Goal: Check status: Check status

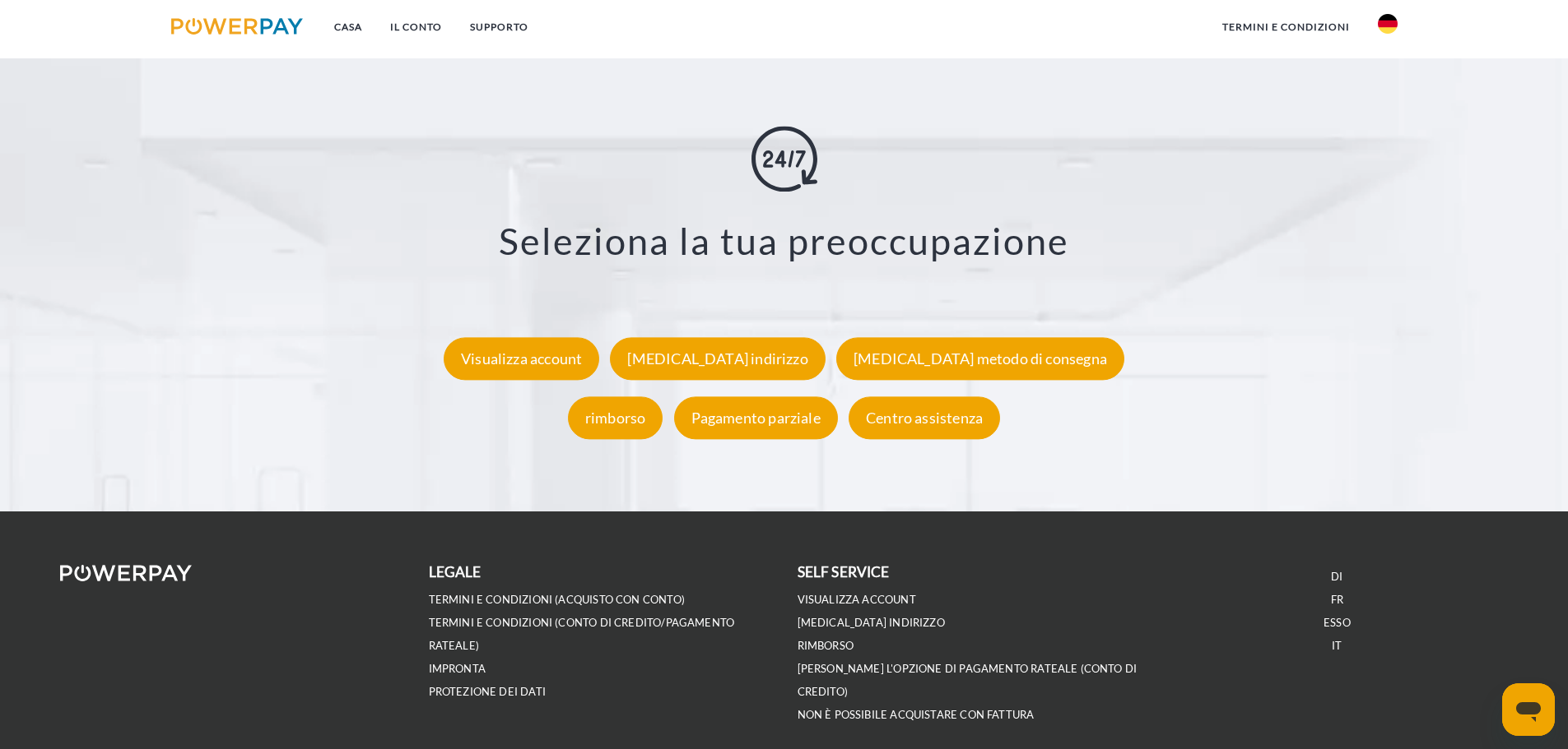
scroll to position [3075, 0]
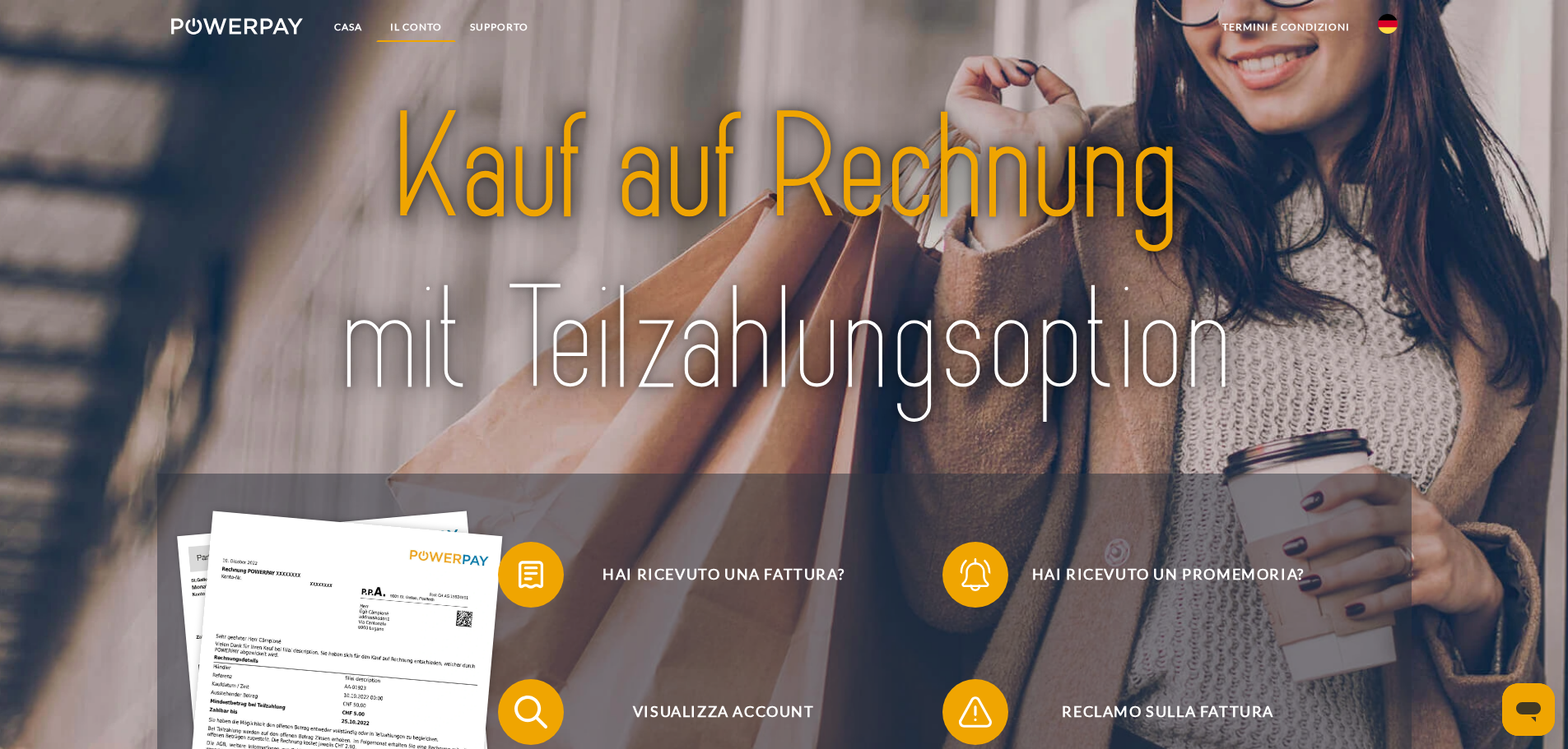
click at [414, 23] on font "IL CONTO" at bounding box center [415, 26] width 52 height 12
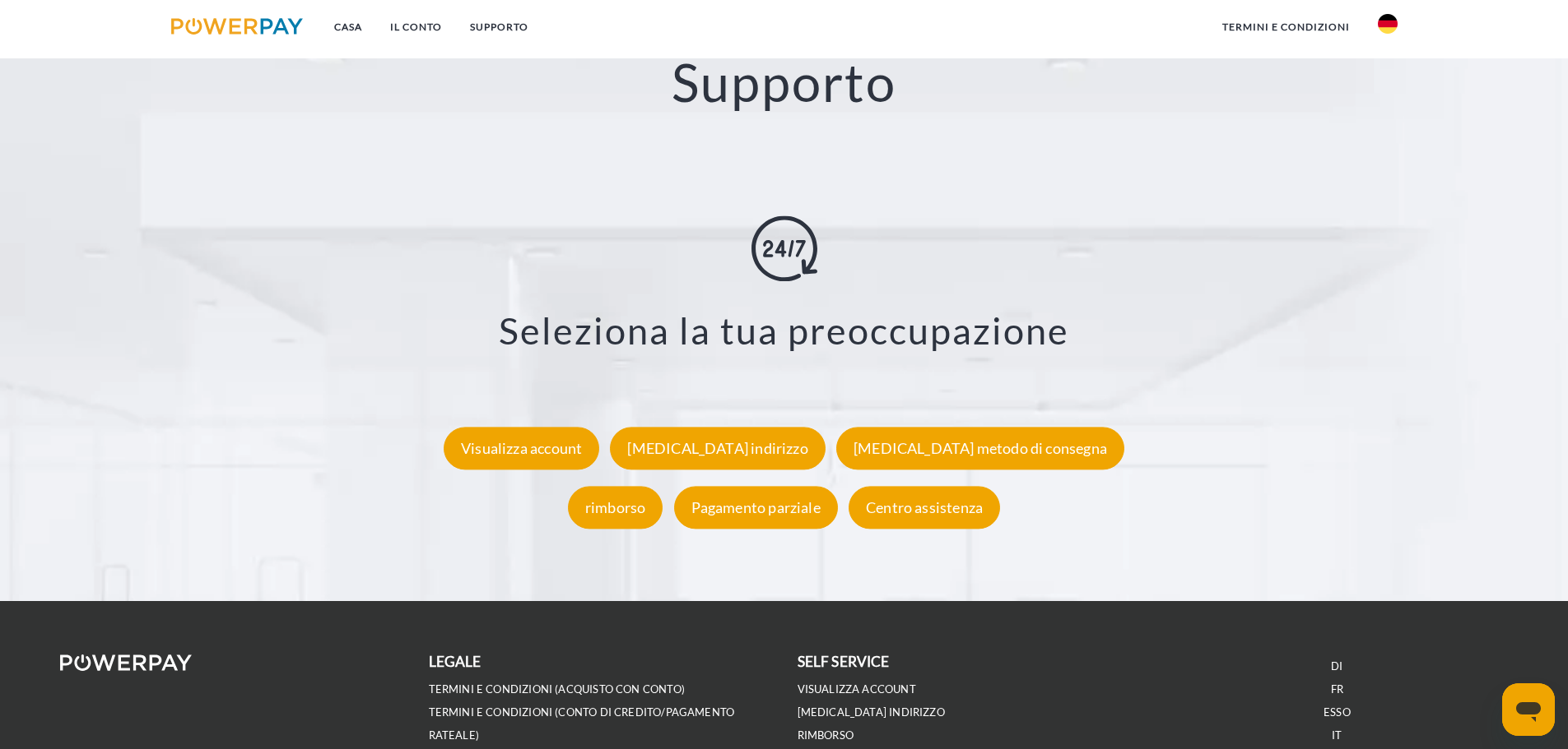
scroll to position [2916, 0]
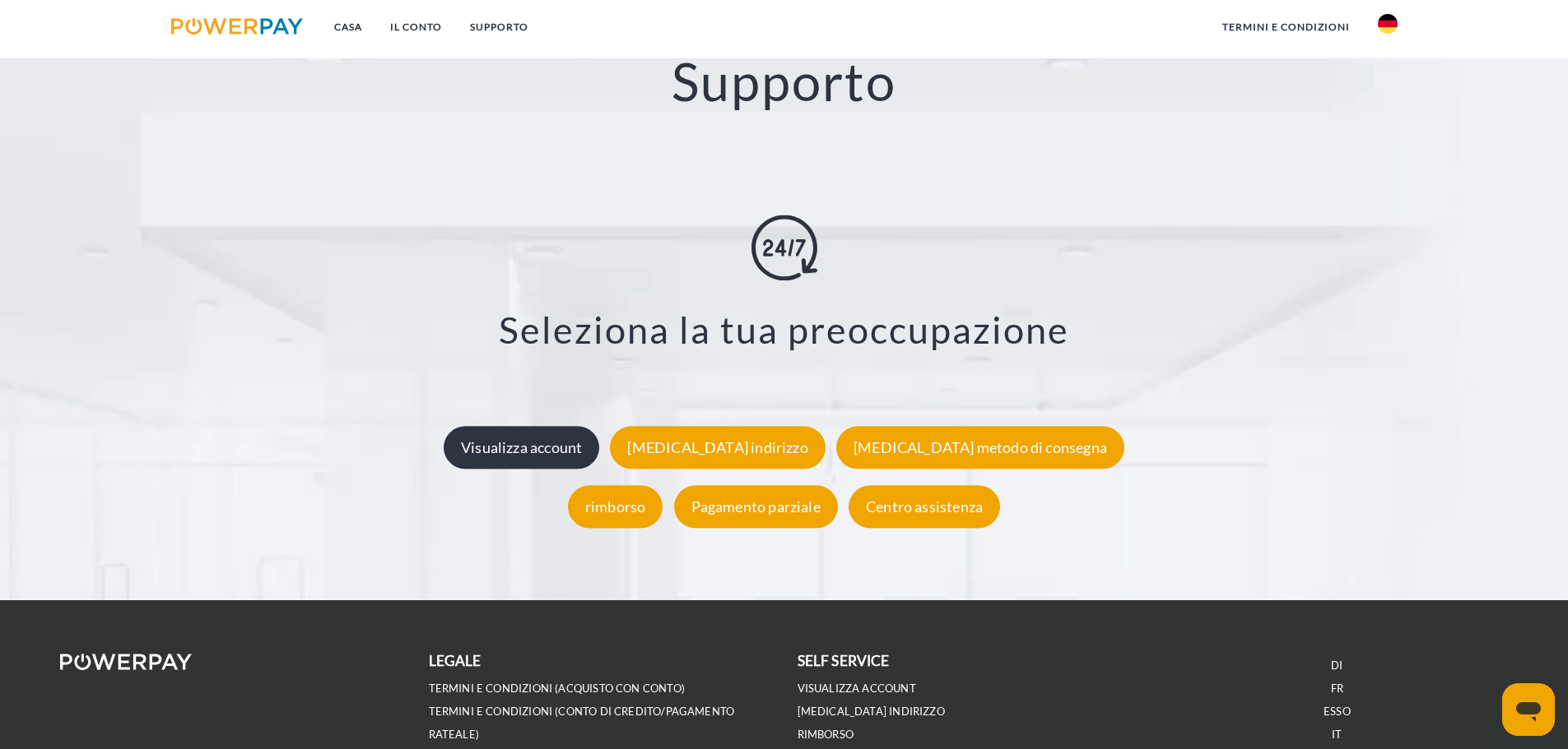
click at [582, 449] on font "Visualizza account" at bounding box center [521, 447] width 121 height 18
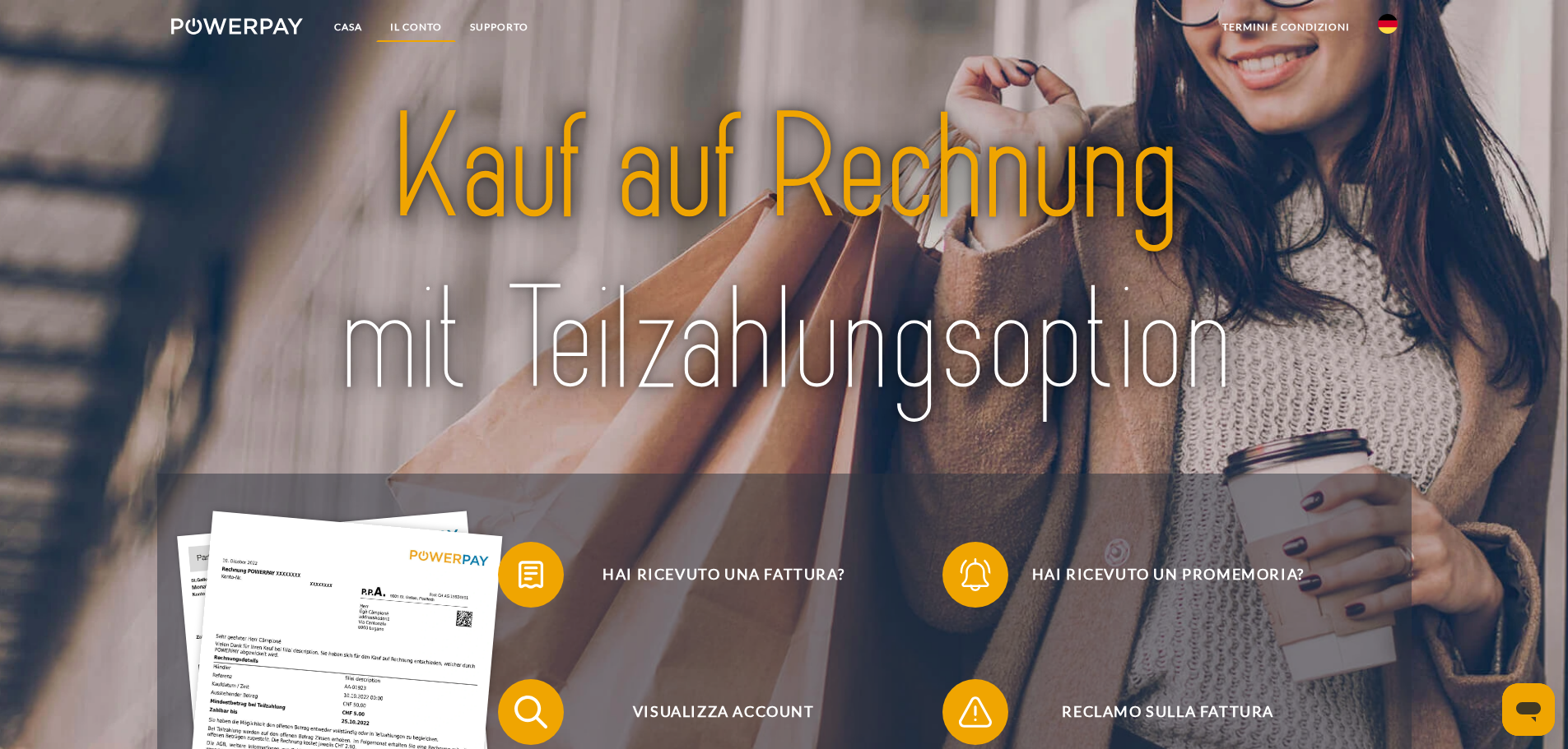
click at [420, 26] on font "IL CONTO" at bounding box center [415, 26] width 52 height 12
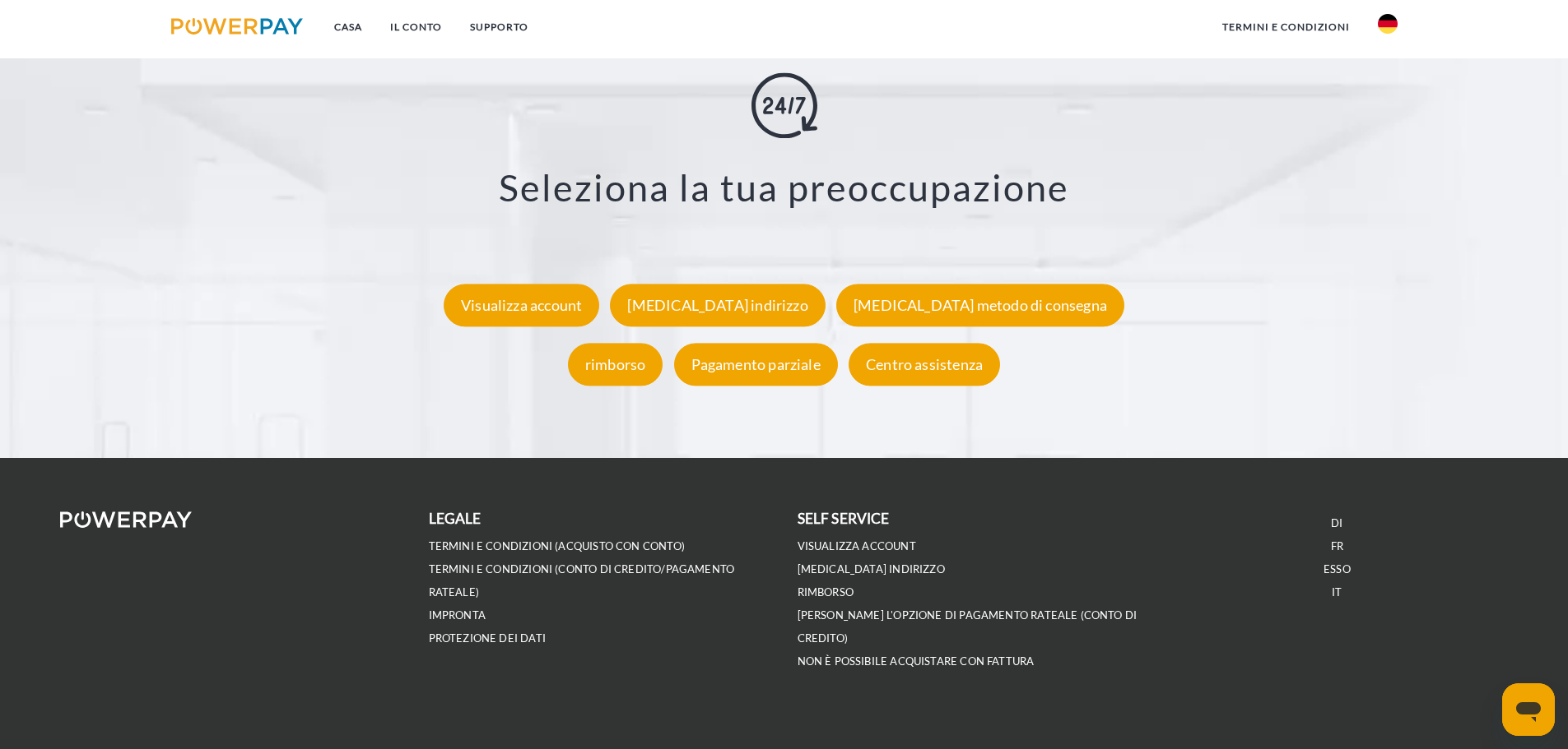
scroll to position [3075, 0]
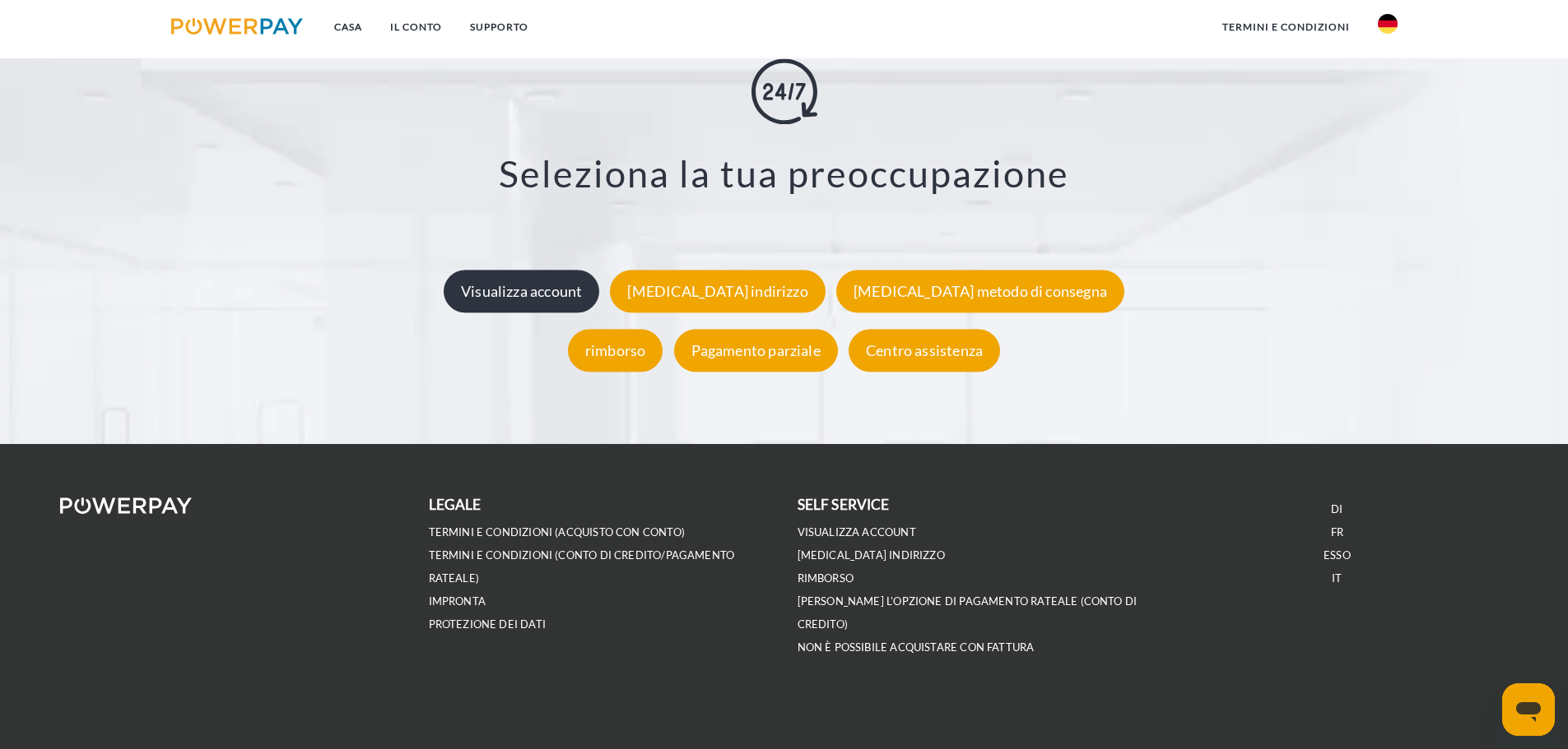
click at [579, 299] on font "Visualizza account" at bounding box center [521, 291] width 121 height 18
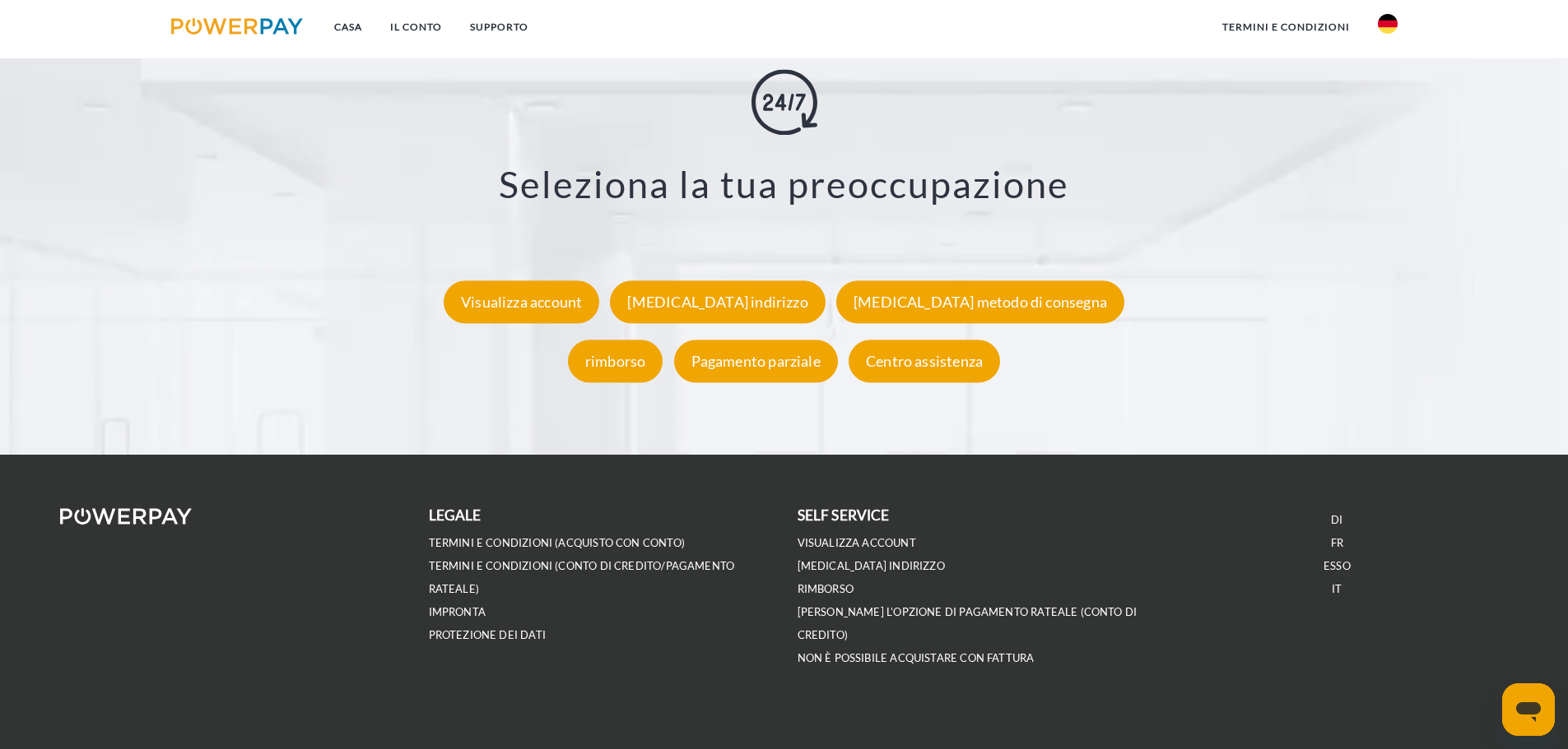
scroll to position [3075, 0]
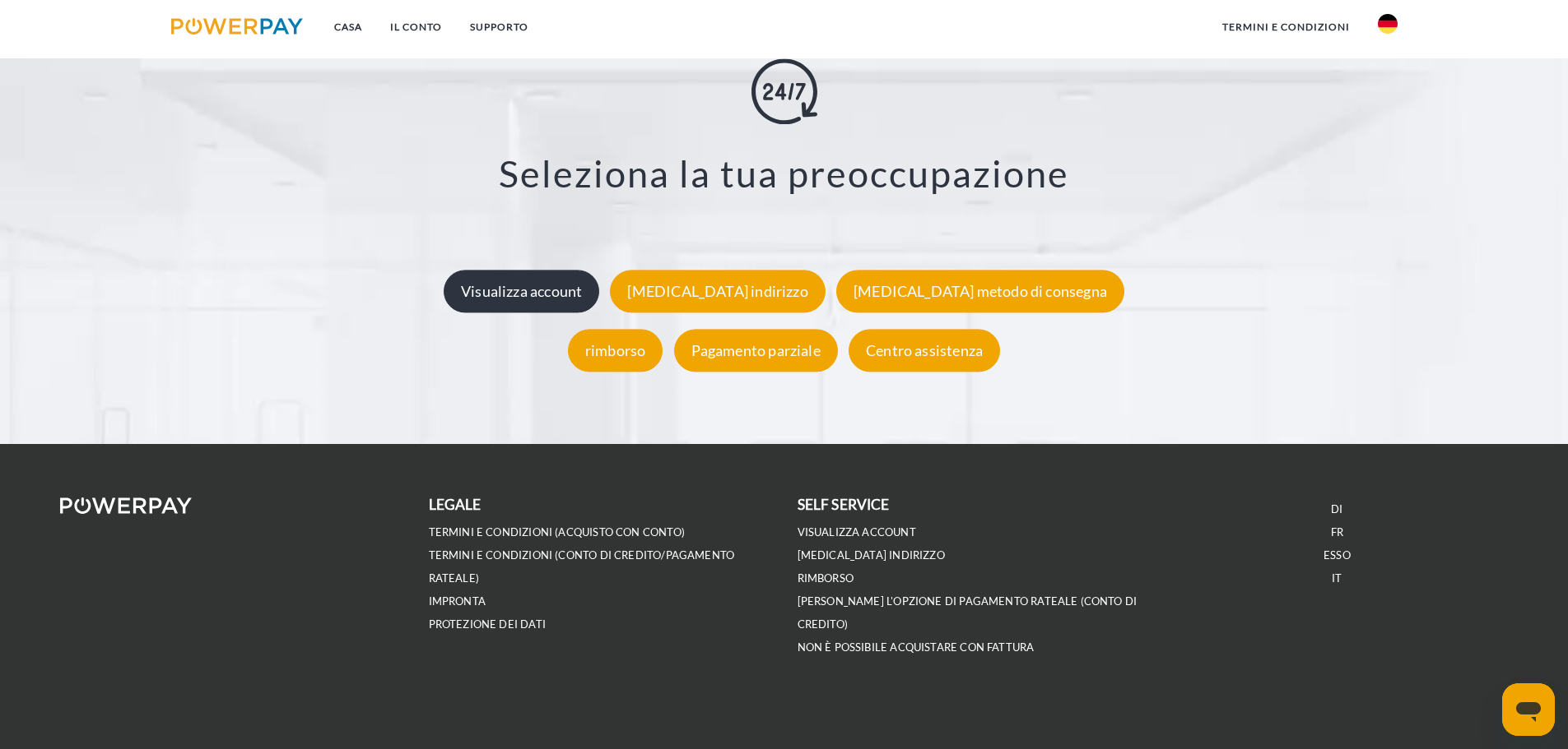
click at [582, 290] on font "Visualizza account" at bounding box center [521, 291] width 121 height 18
